Goal: Find contact information: Find contact information

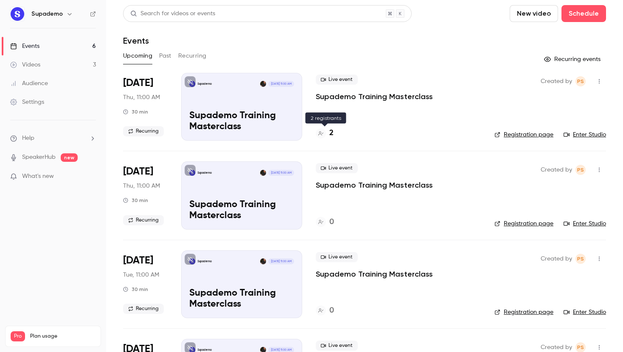
click at [332, 136] on h4 "2" at bounding box center [331, 133] width 4 height 11
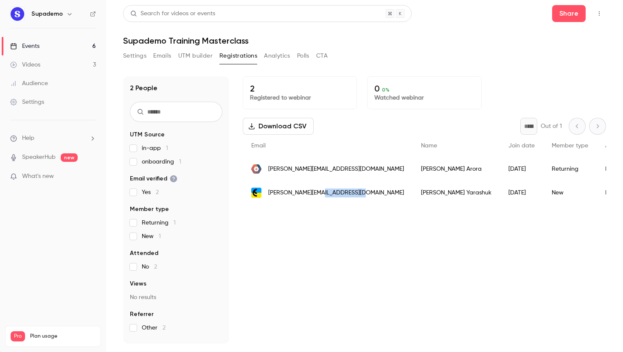
drag, startPoint x: 358, startPoint y: 196, endPoint x: 318, endPoint y: 196, distance: 39.4
click at [318, 196] on div "[PERSON_NAME][EMAIL_ADDRESS][DOMAIN_NAME]" at bounding box center [328, 193] width 170 height 24
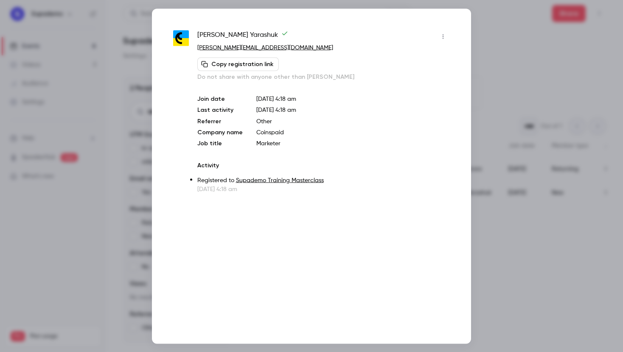
copy span "[DOMAIN_NAME]"
drag, startPoint x: 287, startPoint y: 49, endPoint x: 246, endPoint y: 51, distance: 40.8
click at [246, 51] on p "[PERSON_NAME][EMAIL_ADDRESS][DOMAIN_NAME]" at bounding box center [323, 47] width 252 height 9
copy link "[DOMAIN_NAME]"
click at [483, 20] on div at bounding box center [311, 176] width 623 height 352
